Goal: Task Accomplishment & Management: Manage account settings

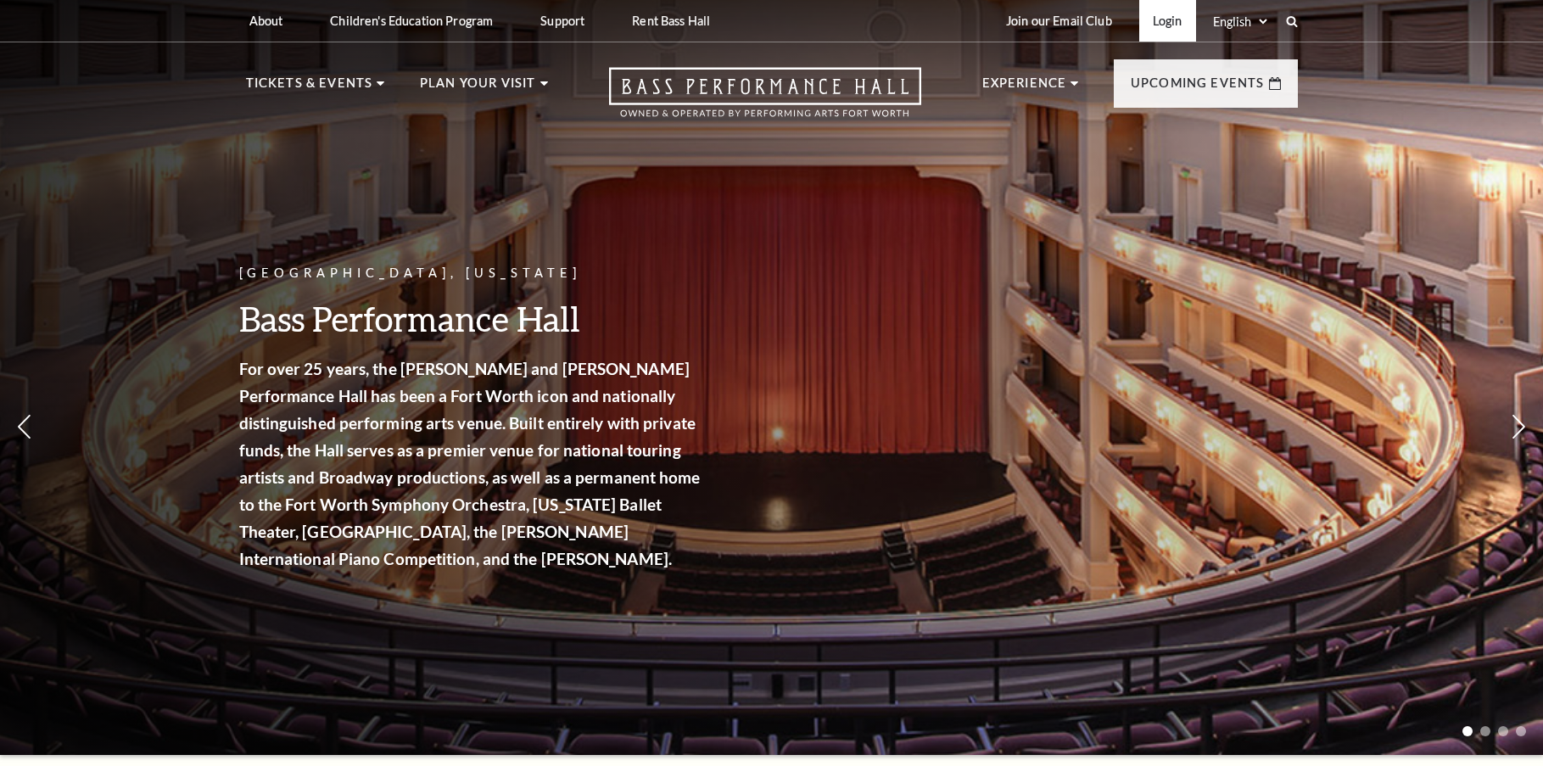
click at [1180, 18] on link "Login" at bounding box center [1167, 21] width 57 height 42
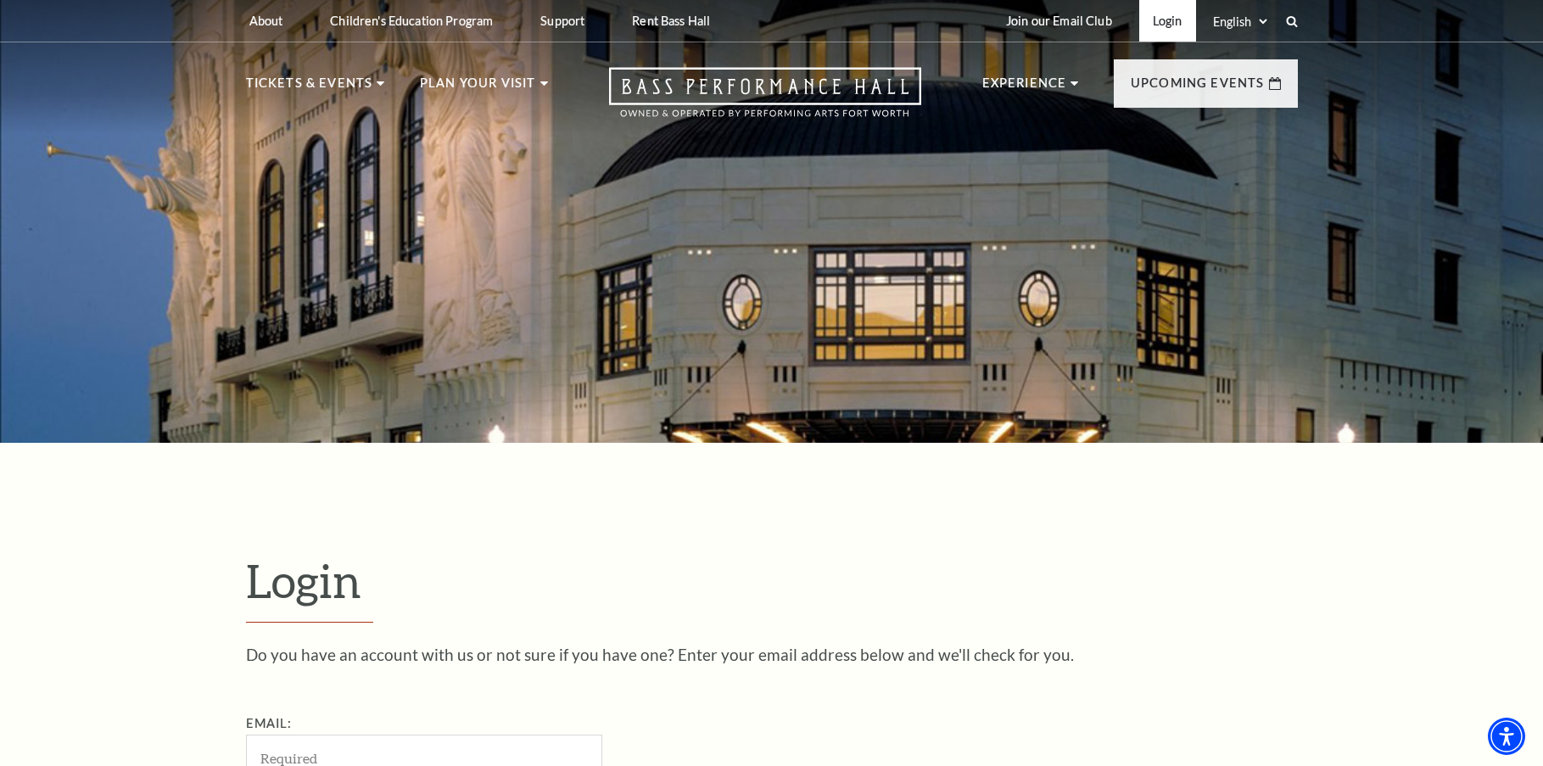
click at [1148, 28] on link "Login" at bounding box center [1167, 21] width 57 height 42
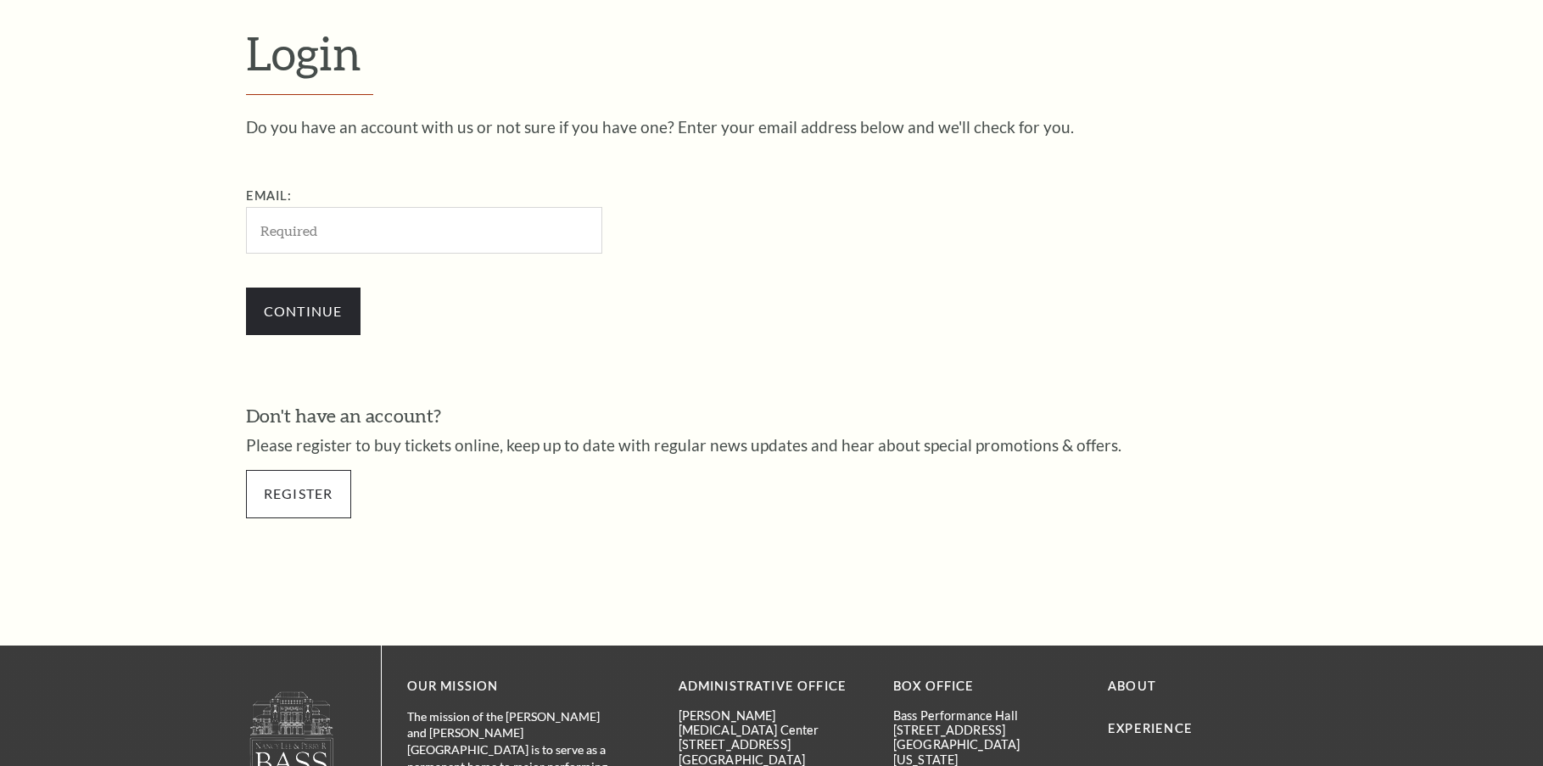
scroll to position [553, 0]
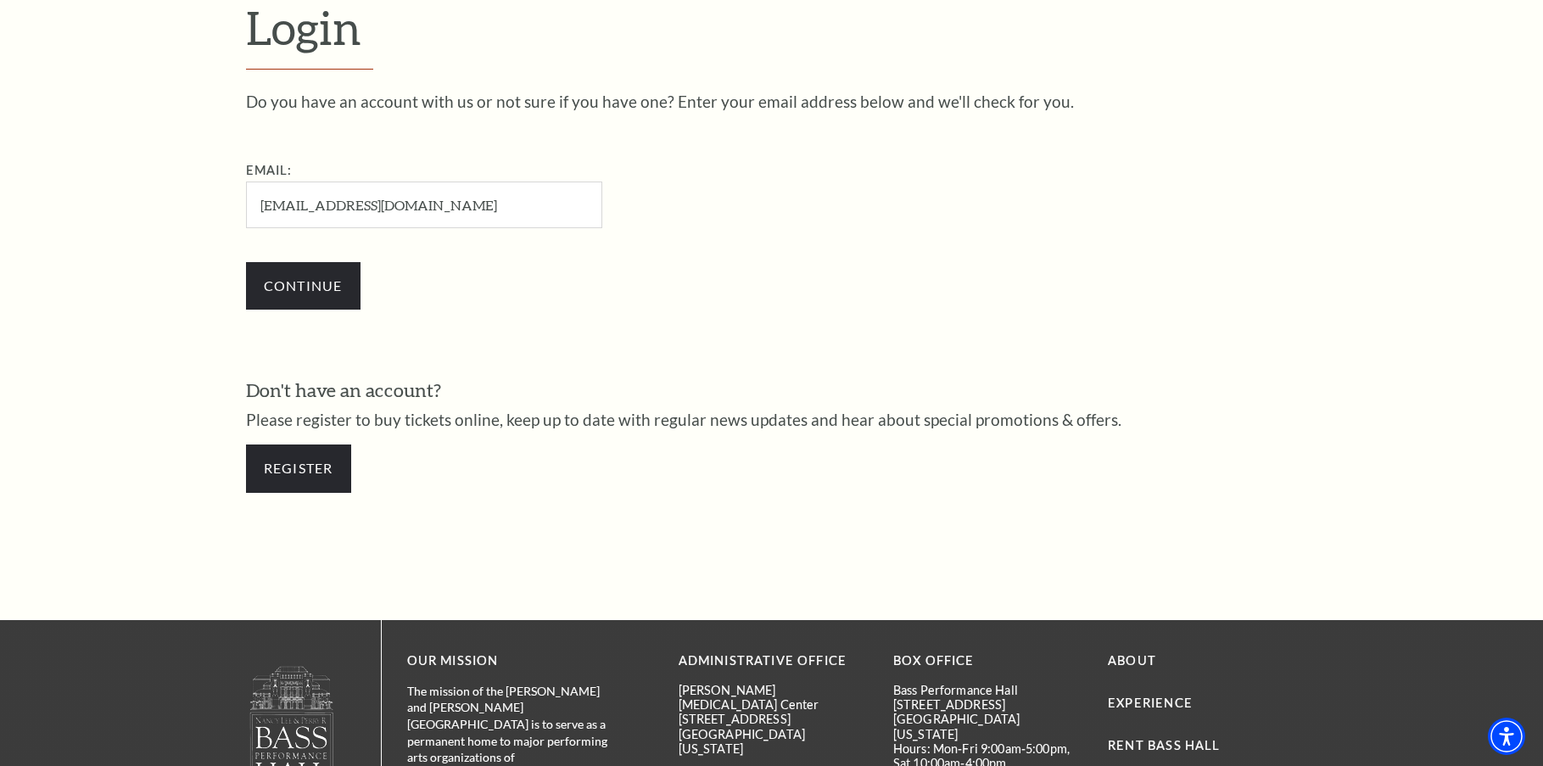
type input "porkvegan@gmail.com"
click at [246, 262] on input "Continue" at bounding box center [303, 285] width 114 height 47
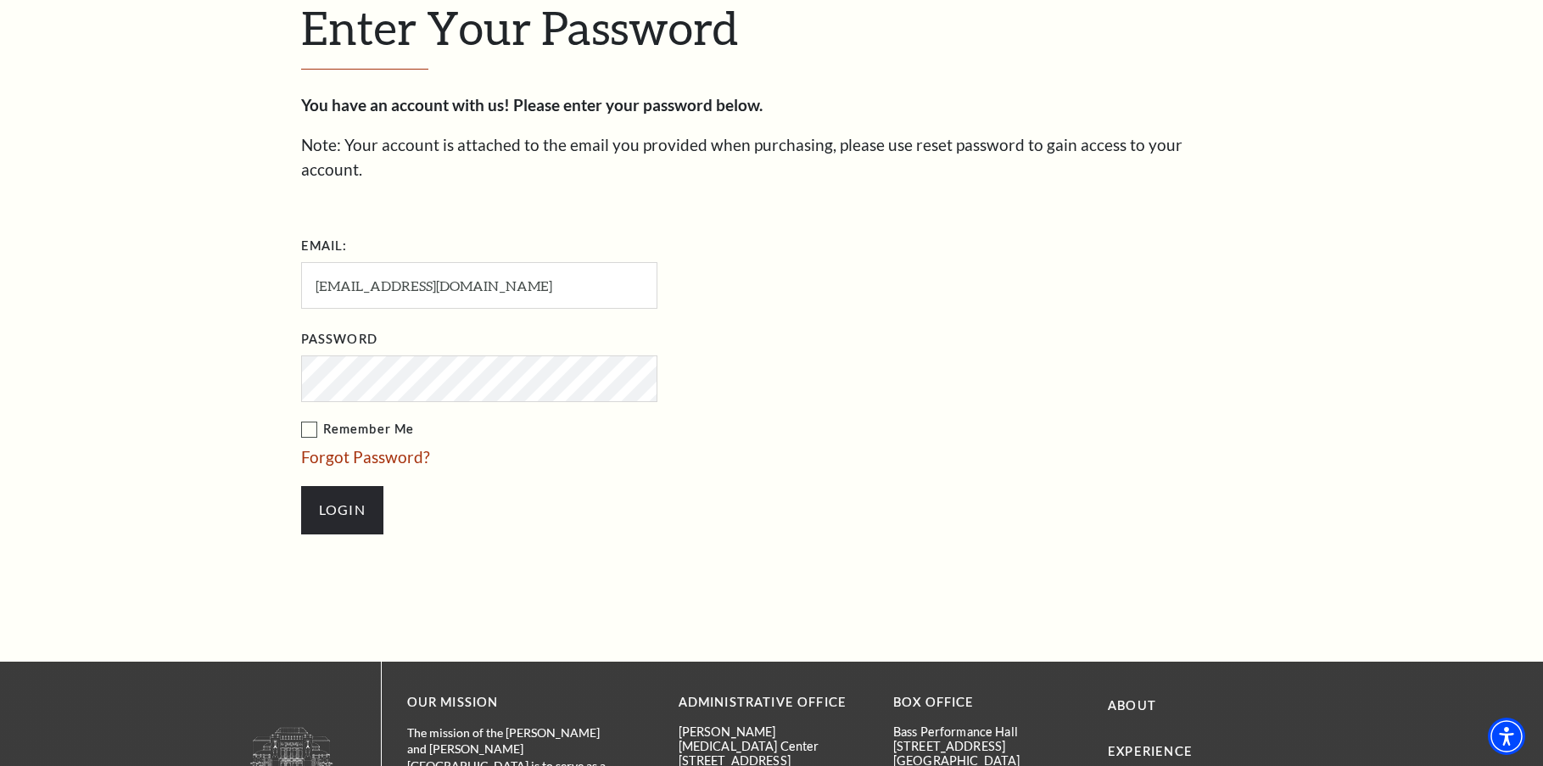
click at [301, 486] on input "Login" at bounding box center [342, 509] width 82 height 47
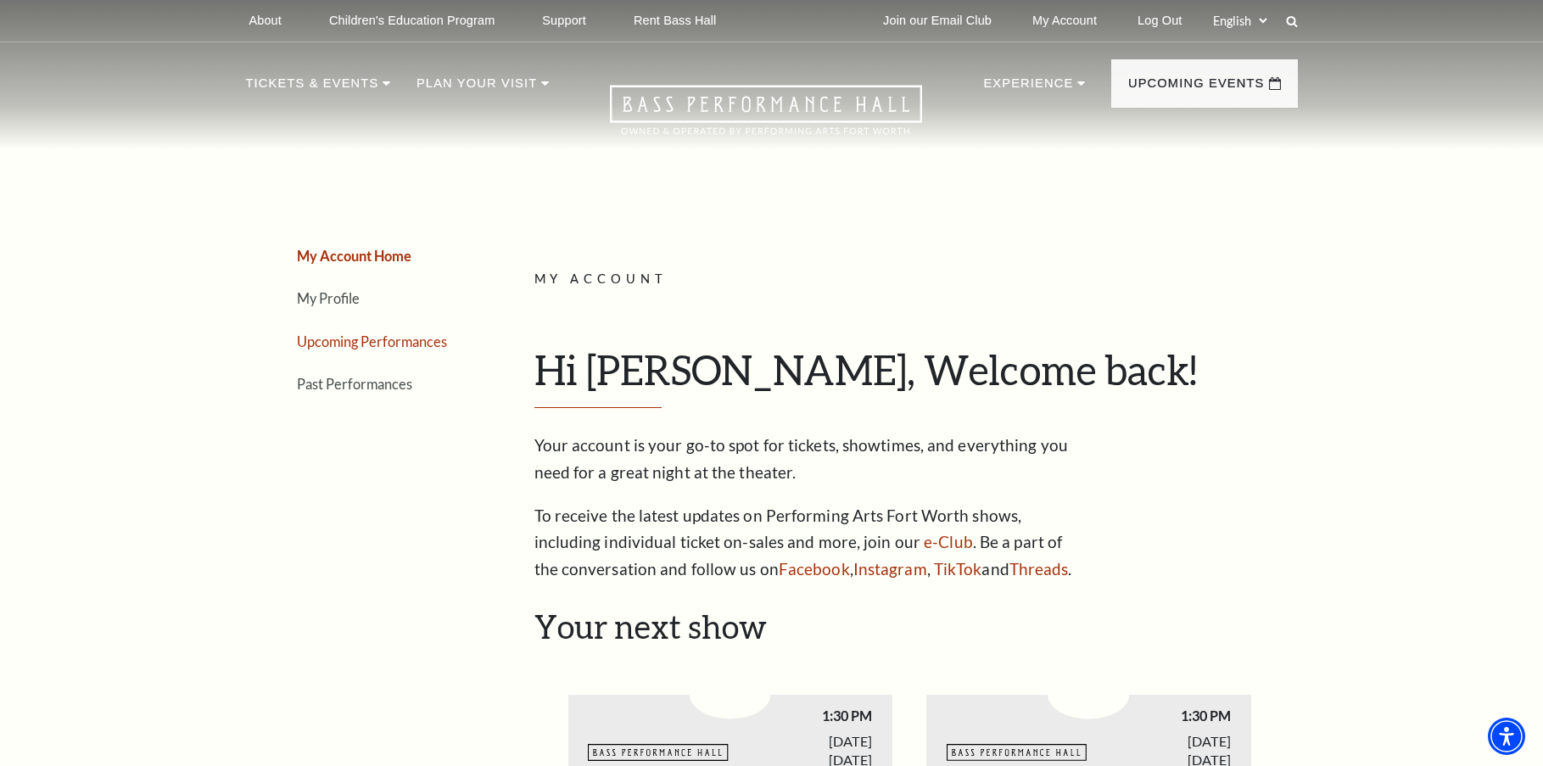
click at [340, 335] on link "Upcoming Performances" at bounding box center [372, 341] width 150 height 16
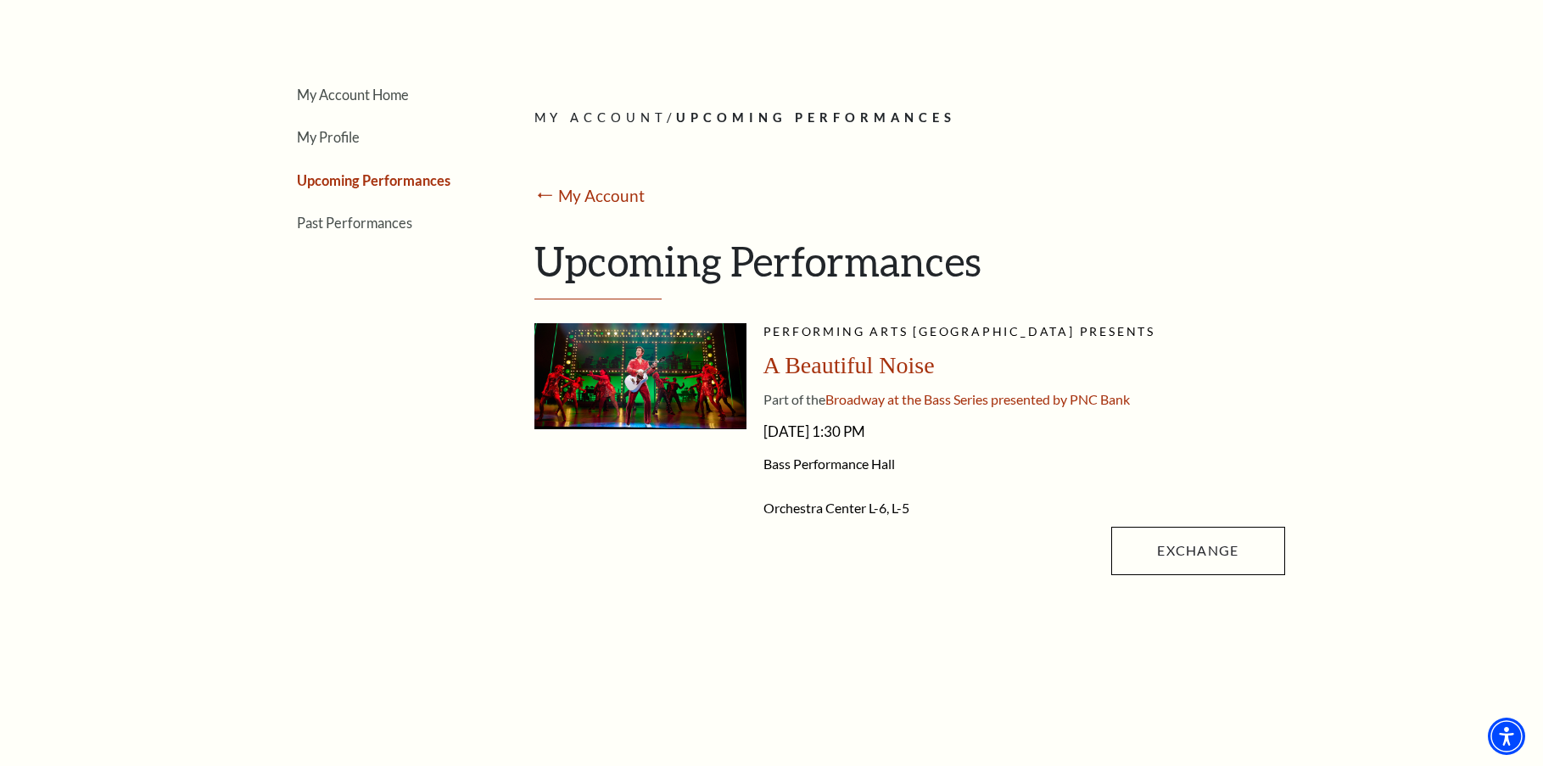
scroll to position [170, 0]
